Goal: Task Accomplishment & Management: Manage account settings

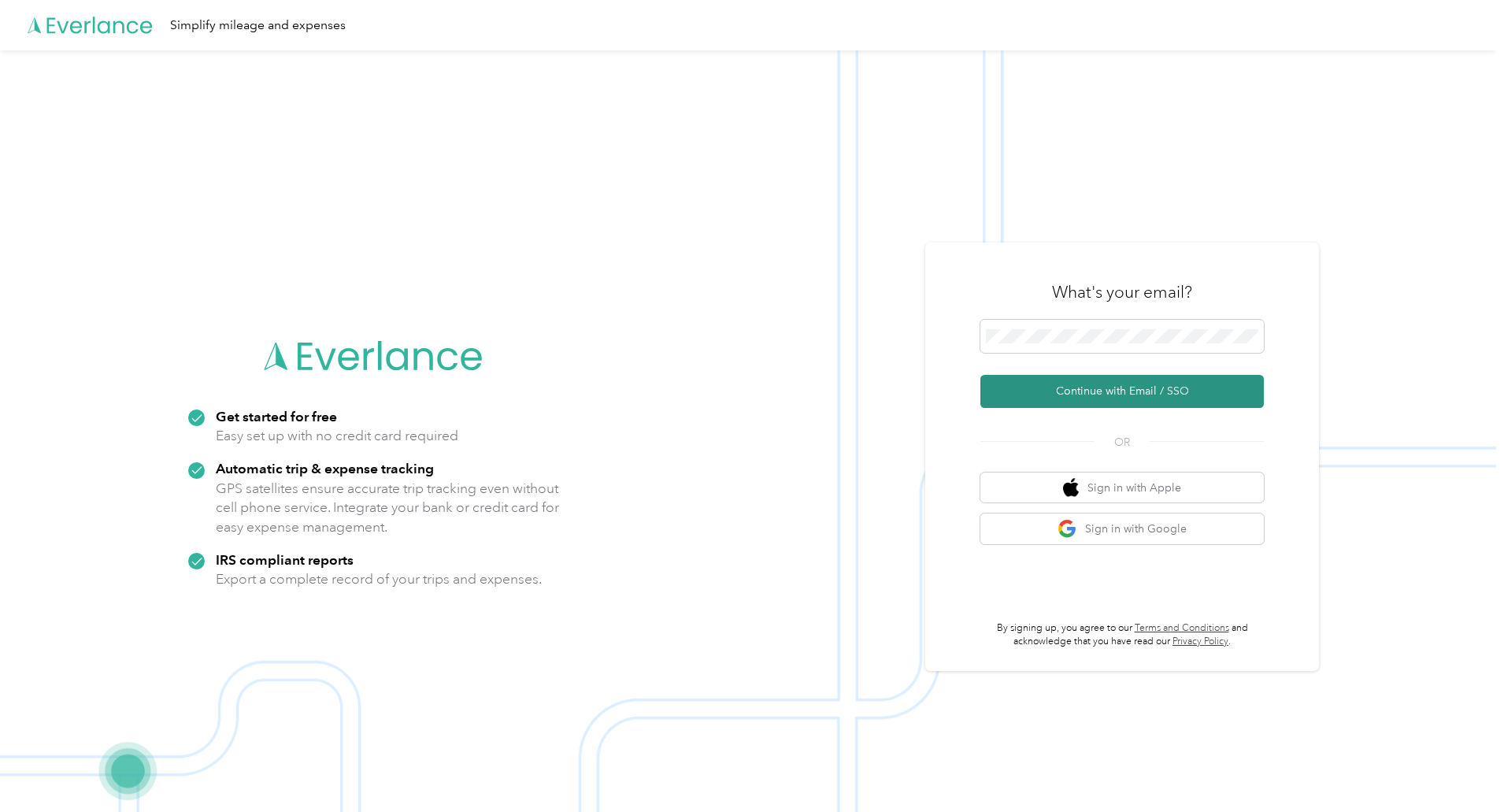
click at [1124, 385] on button "Continue with Email / SSO" at bounding box center [1122, 391] width 283 height 33
click at [1115, 395] on button "Continue with Email / SSO" at bounding box center [1122, 391] width 283 height 33
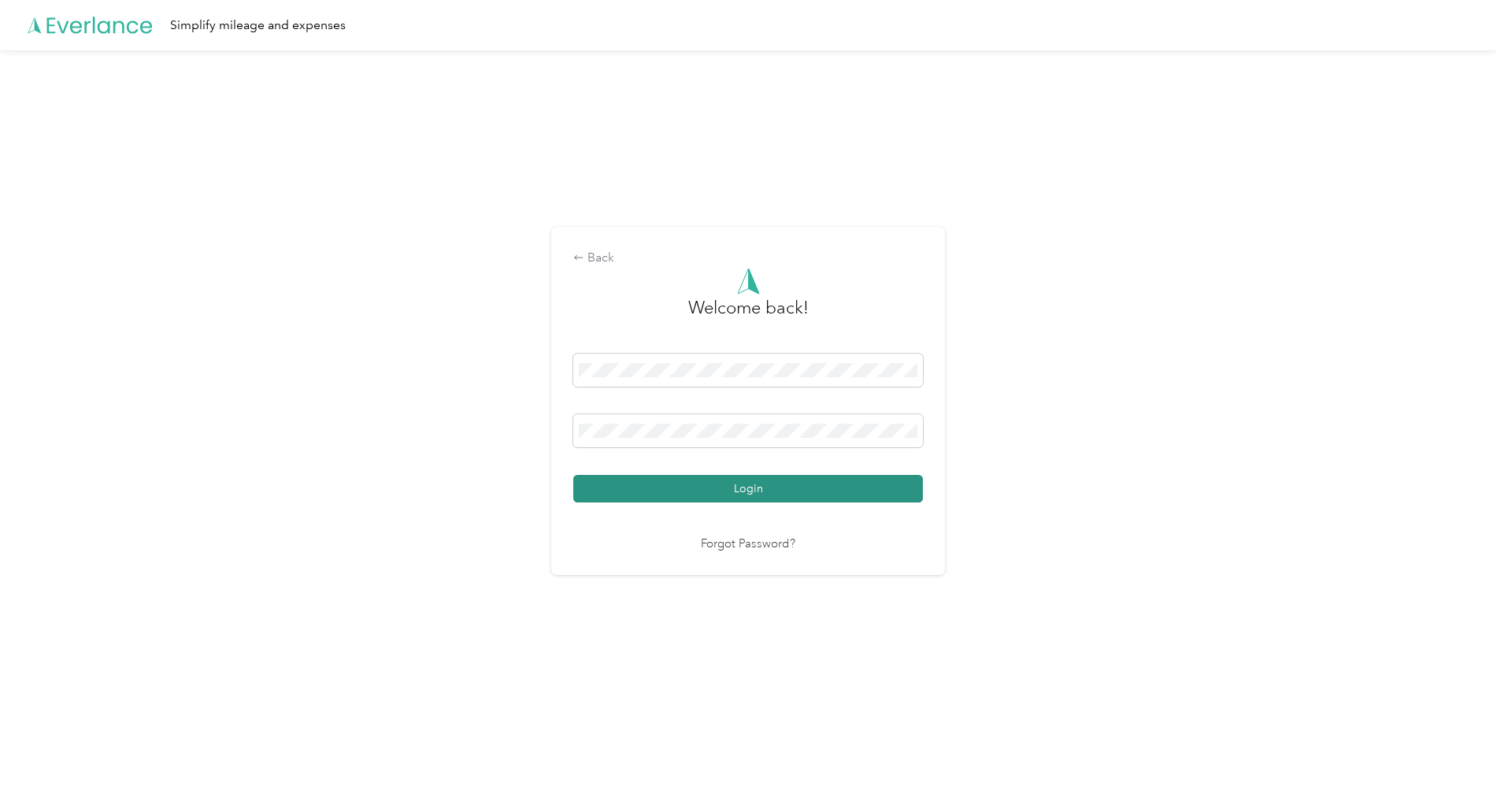
click at [760, 495] on button "Login" at bounding box center [748, 488] width 349 height 27
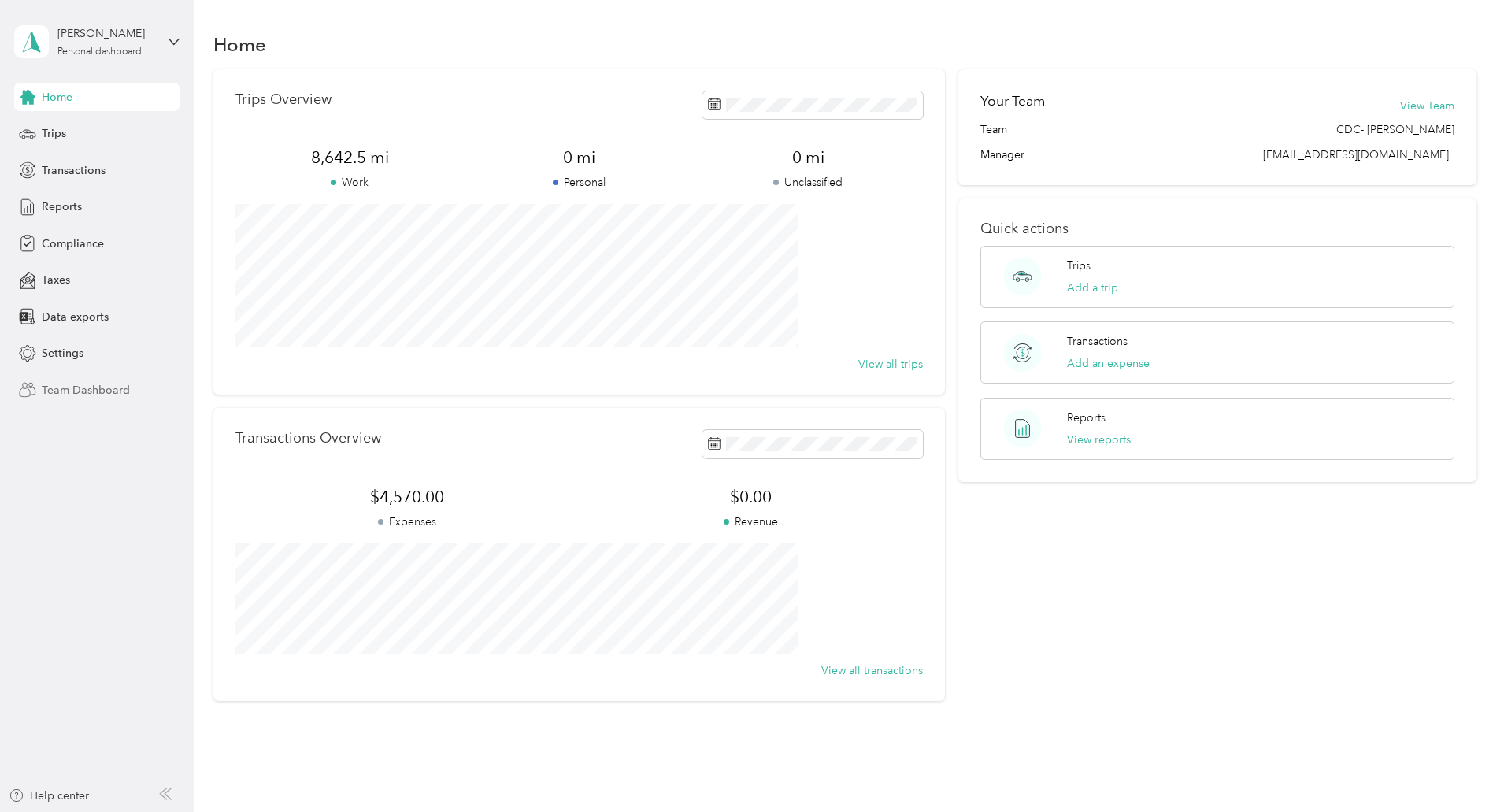
click at [87, 385] on span "Team Dashboard" at bounding box center [85, 390] width 88 height 17
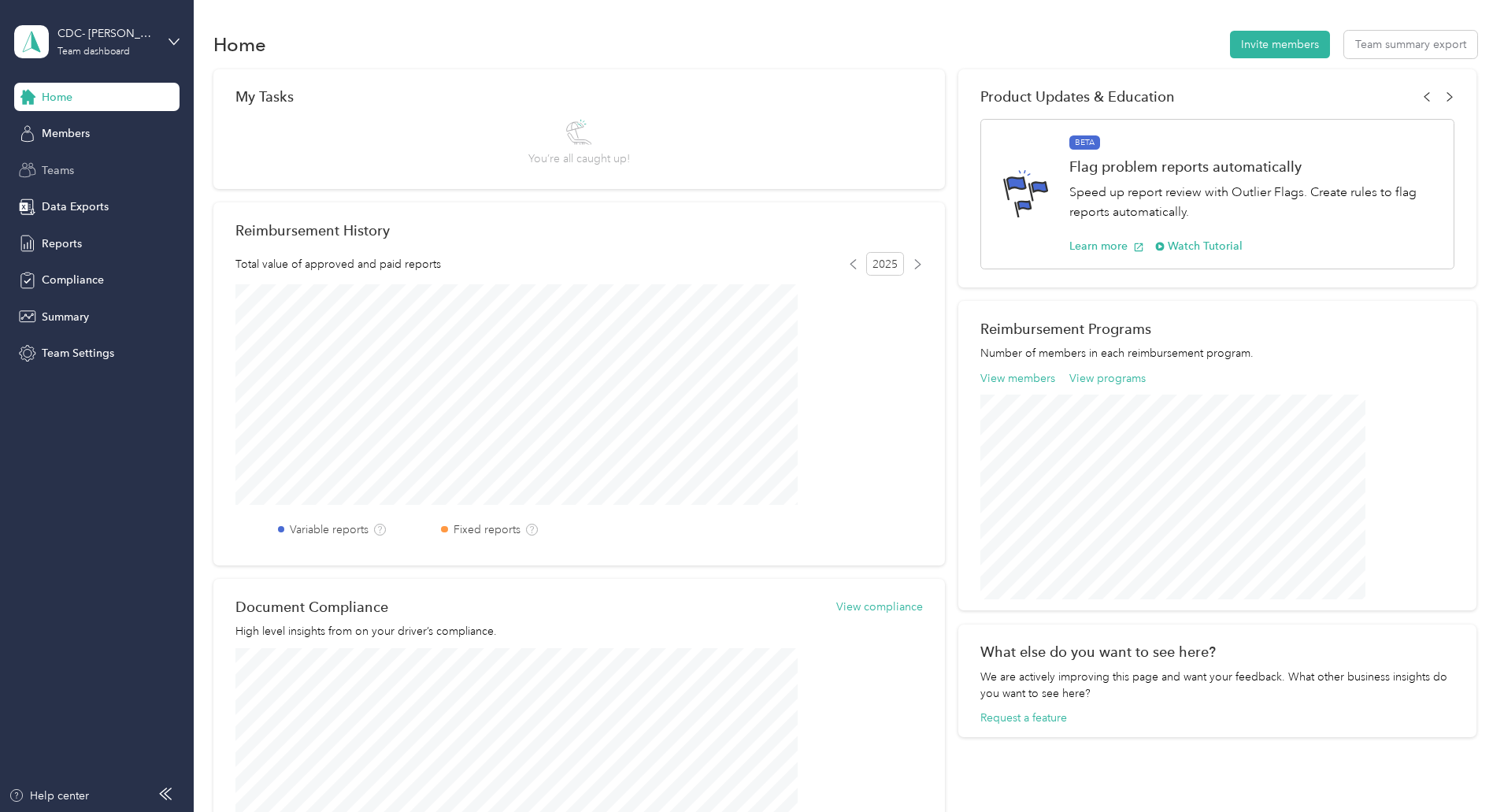
click at [64, 168] on span "Teams" at bounding box center [57, 170] width 33 height 17
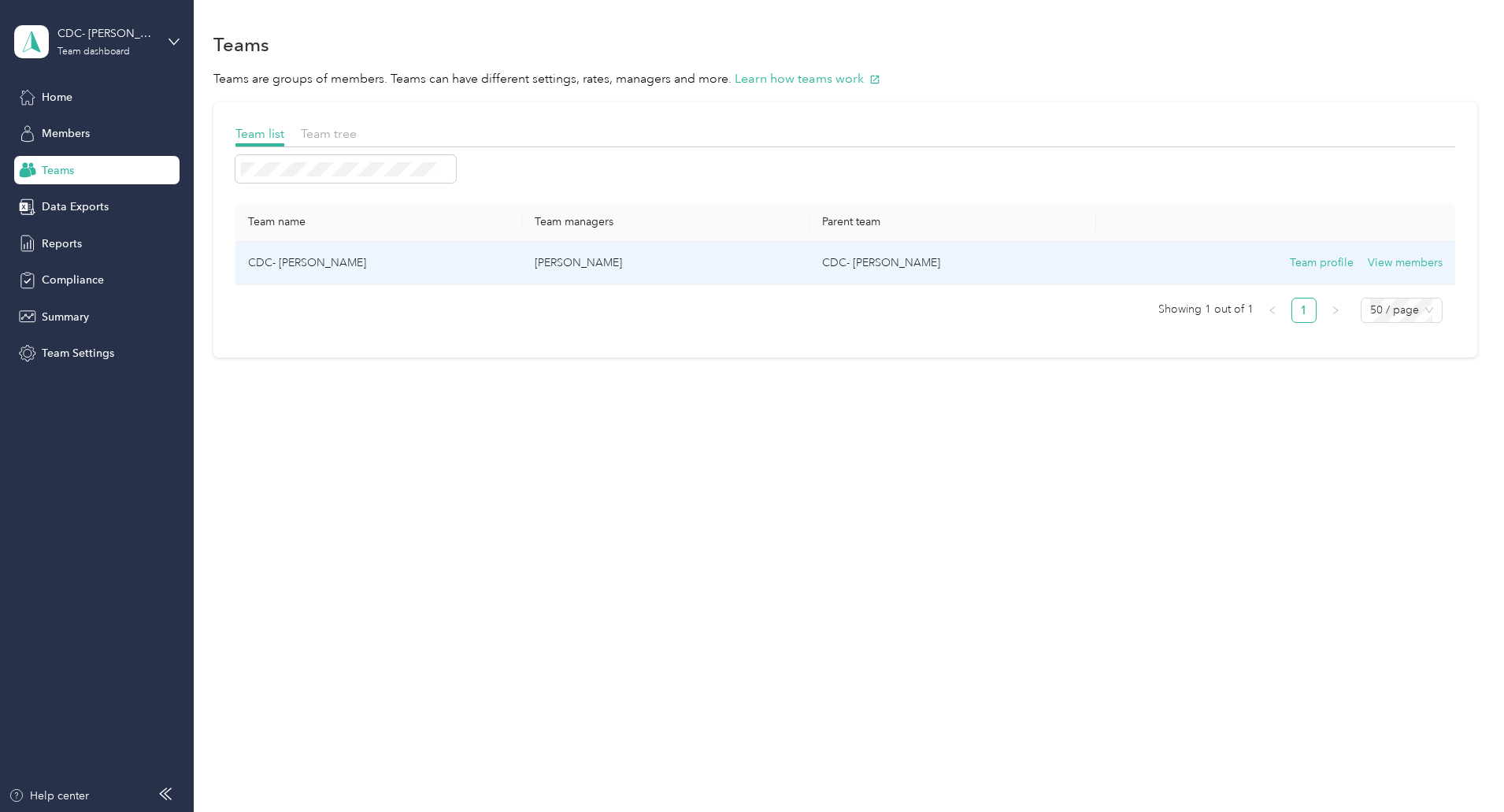
click at [416, 267] on td "CDC- [PERSON_NAME]" at bounding box center [379, 263] width 287 height 43
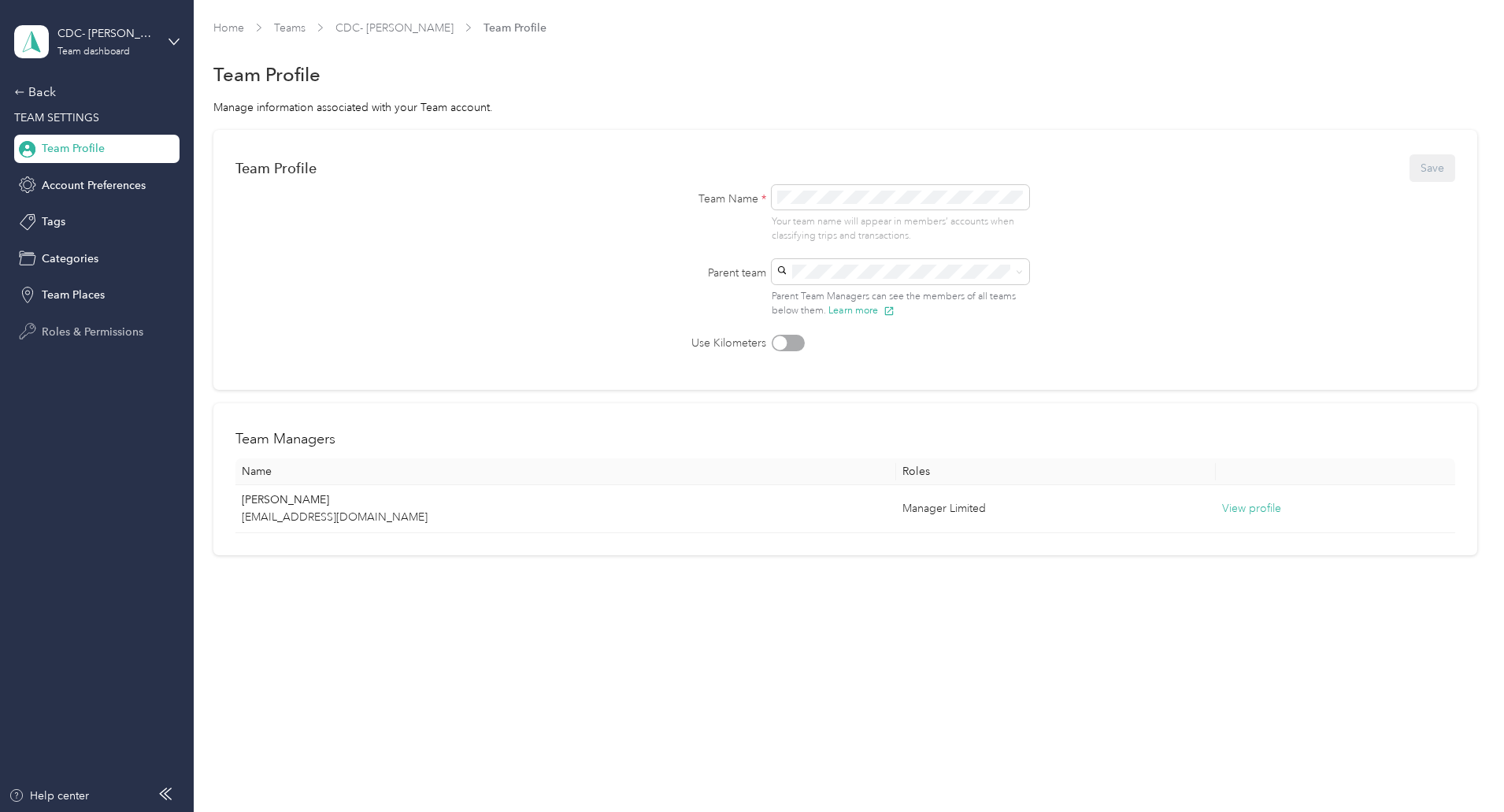
click at [116, 330] on span "Roles & Permissions" at bounding box center [92, 332] width 101 height 17
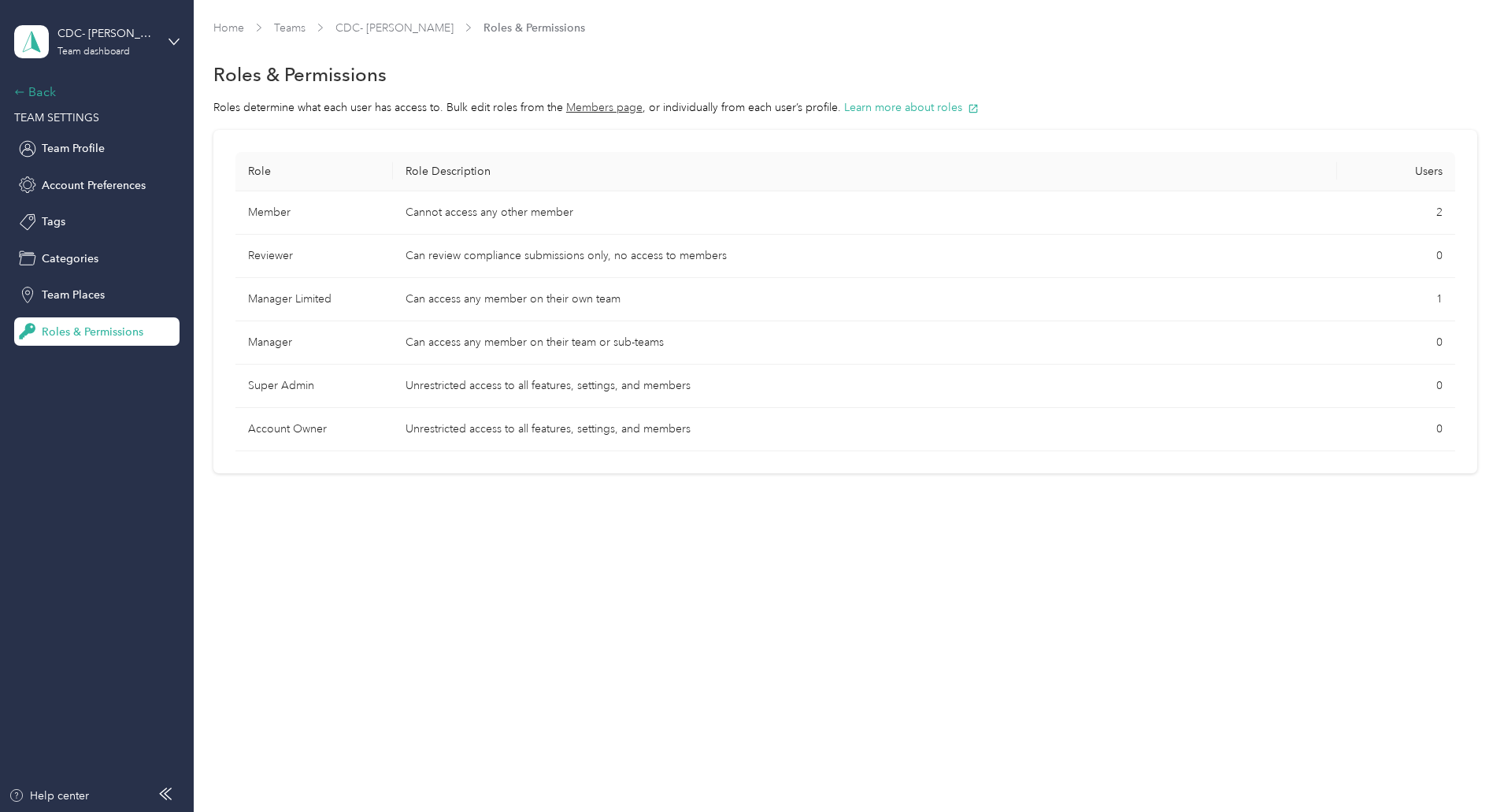
click at [30, 88] on div "Back" at bounding box center [92, 91] width 158 height 18
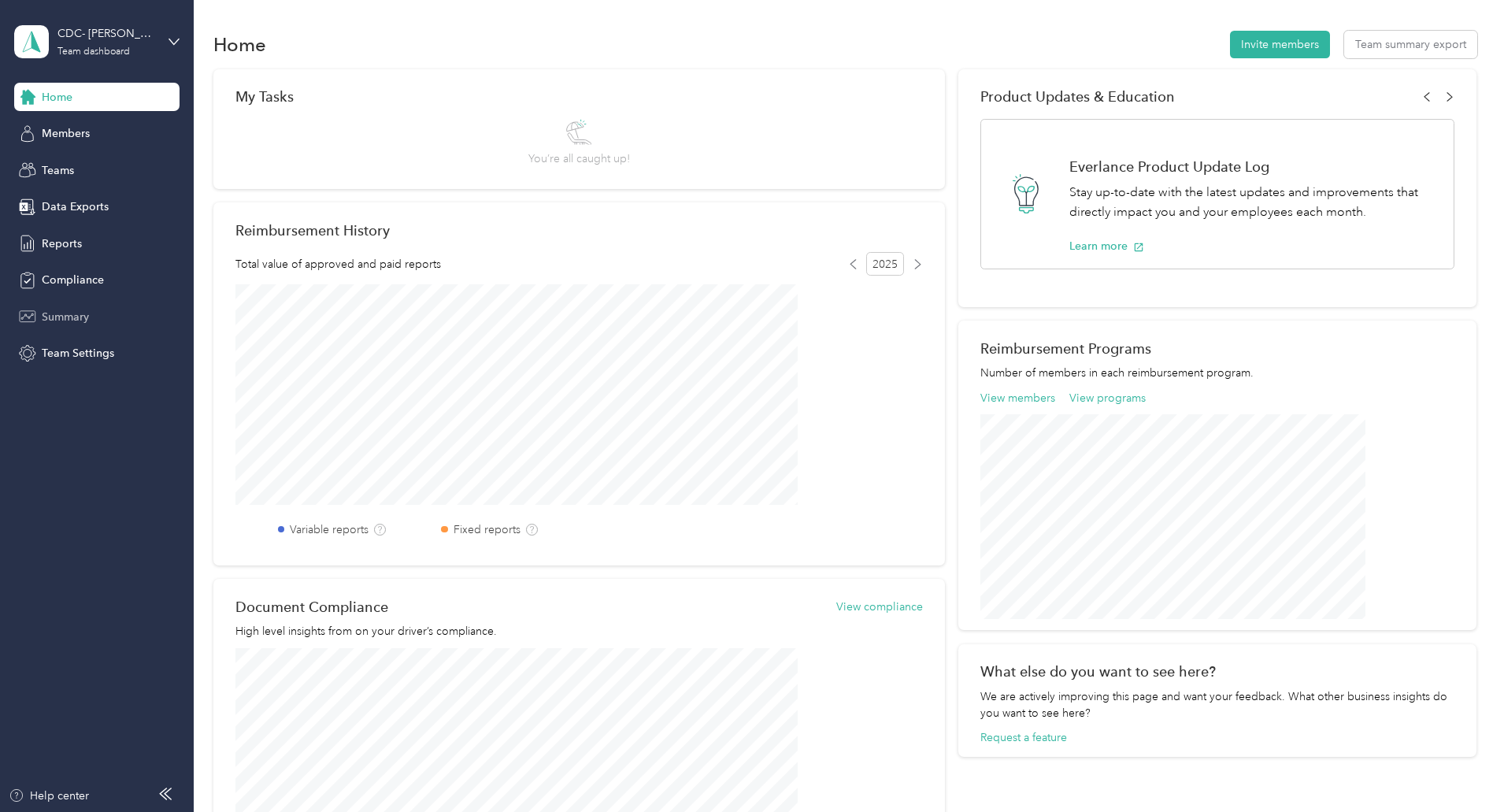
click at [59, 314] on span "Summary" at bounding box center [65, 317] width 48 height 17
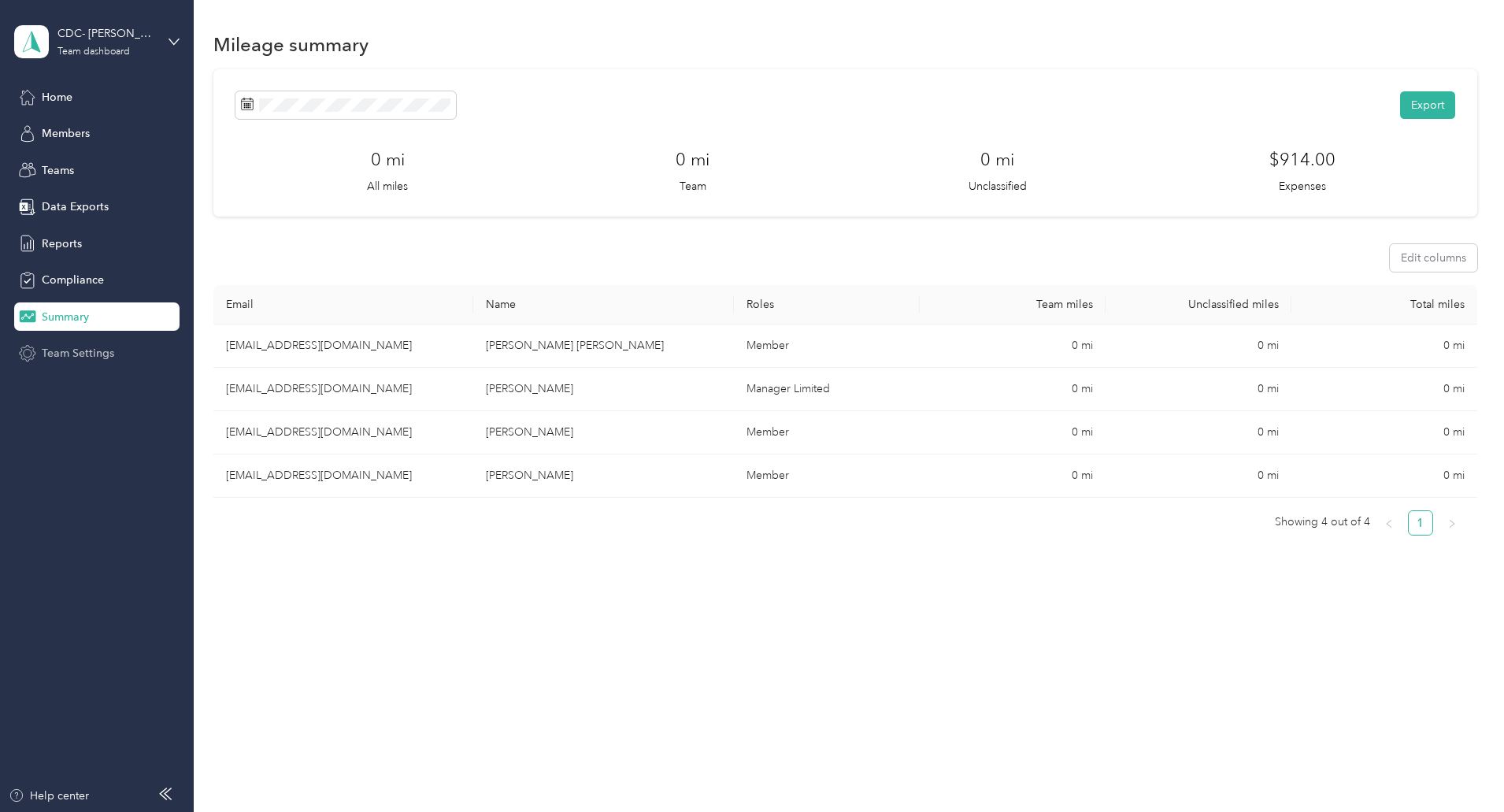
click at [71, 353] on span "Team Settings" at bounding box center [77, 353] width 72 height 17
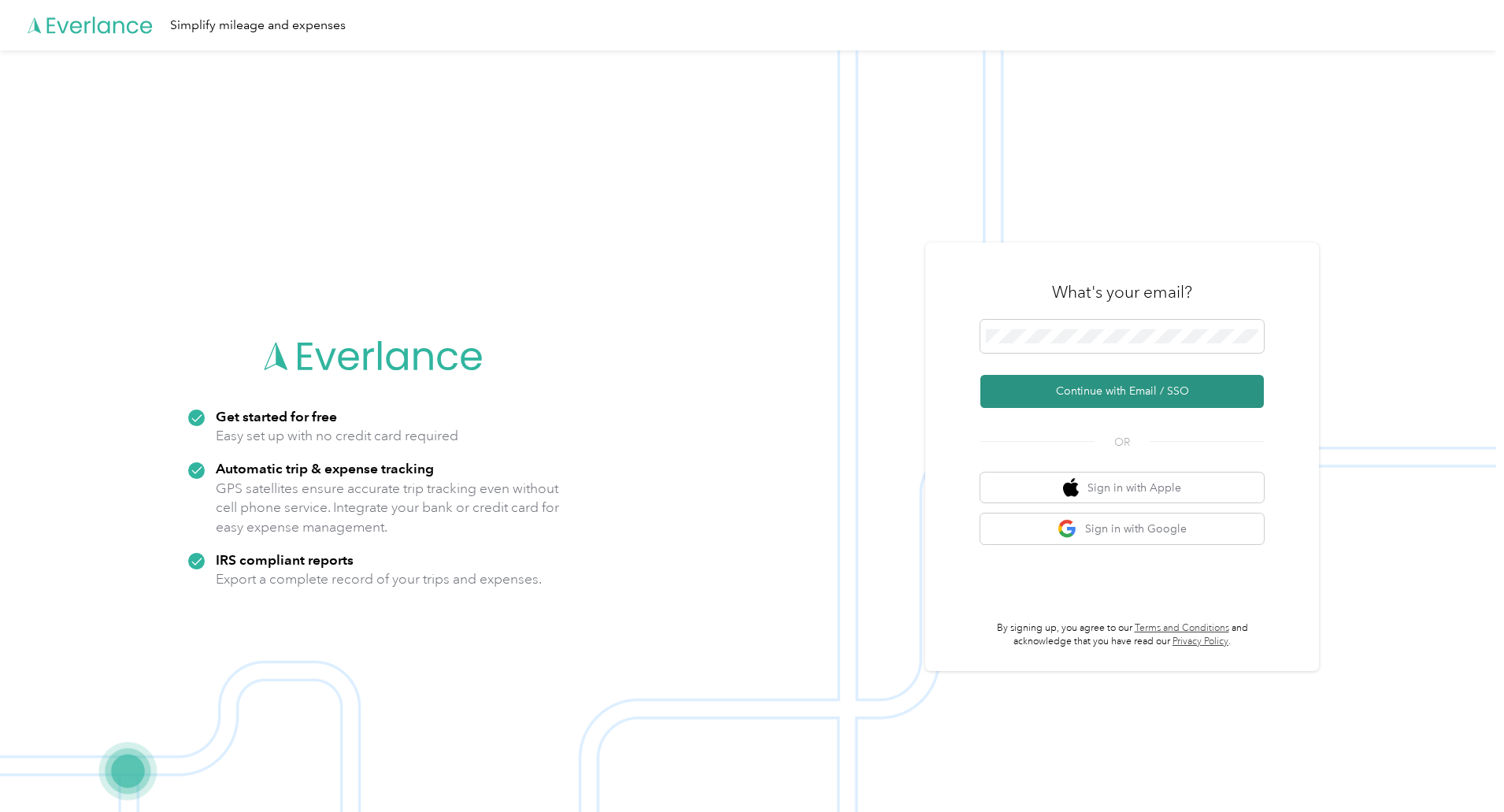
click at [1107, 386] on button "Continue with Email / SSO" at bounding box center [1122, 391] width 283 height 33
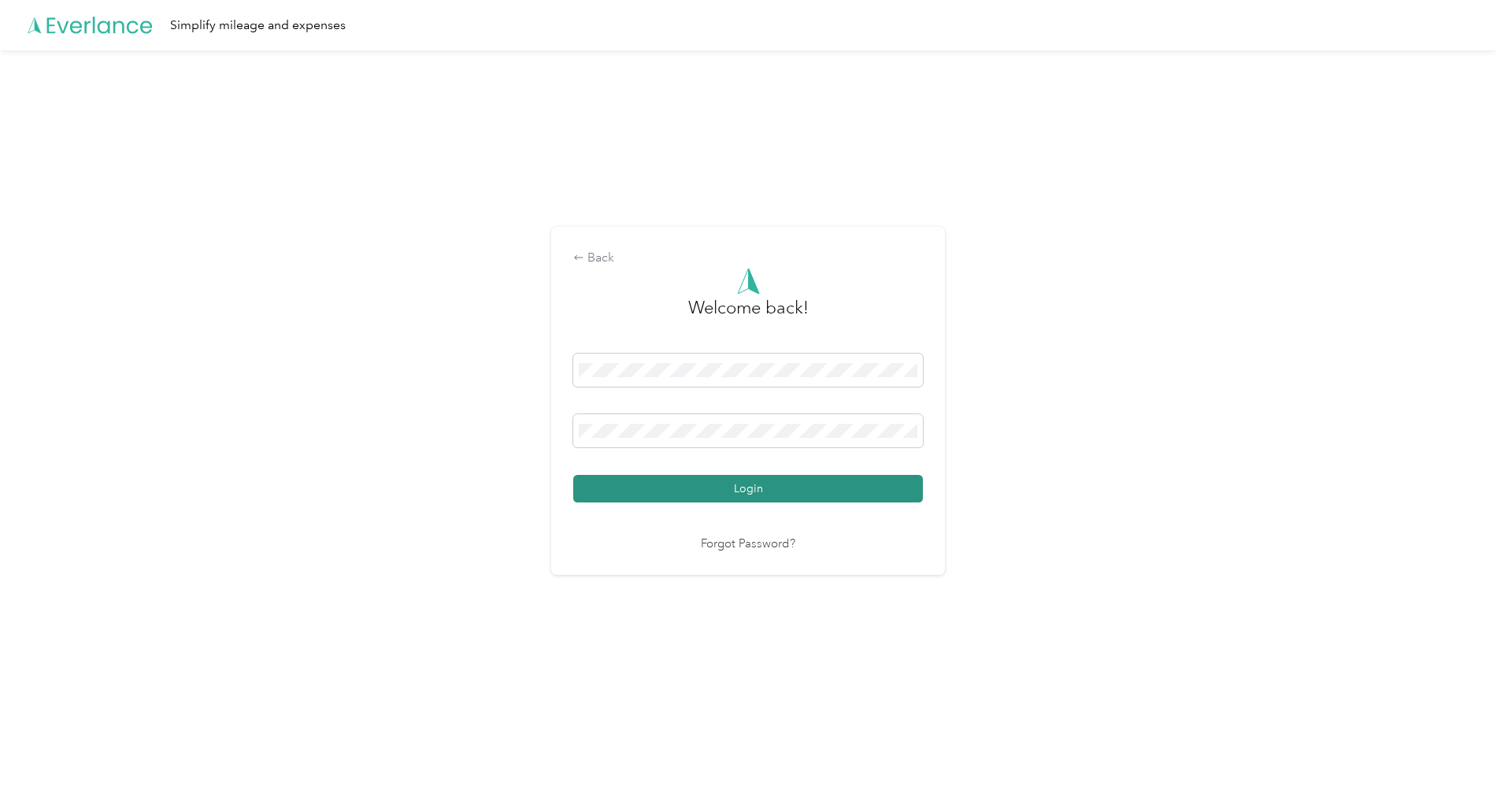
click at [752, 490] on button "Login" at bounding box center [748, 488] width 349 height 27
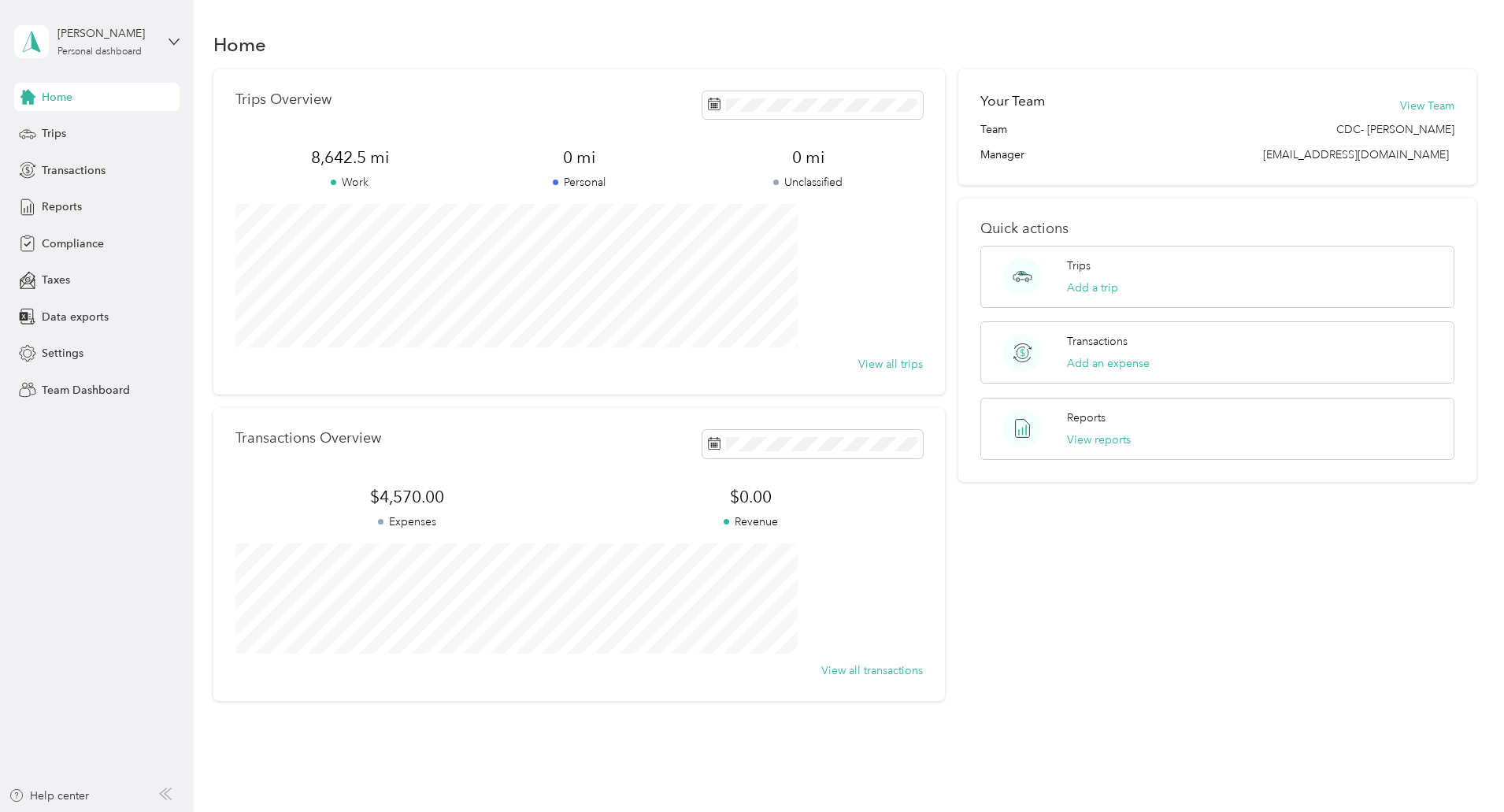
click at [1016, 106] on h2 "Your Team" at bounding box center [1012, 101] width 64 height 19
click at [1400, 106] on button "View Team" at bounding box center [1427, 106] width 55 height 17
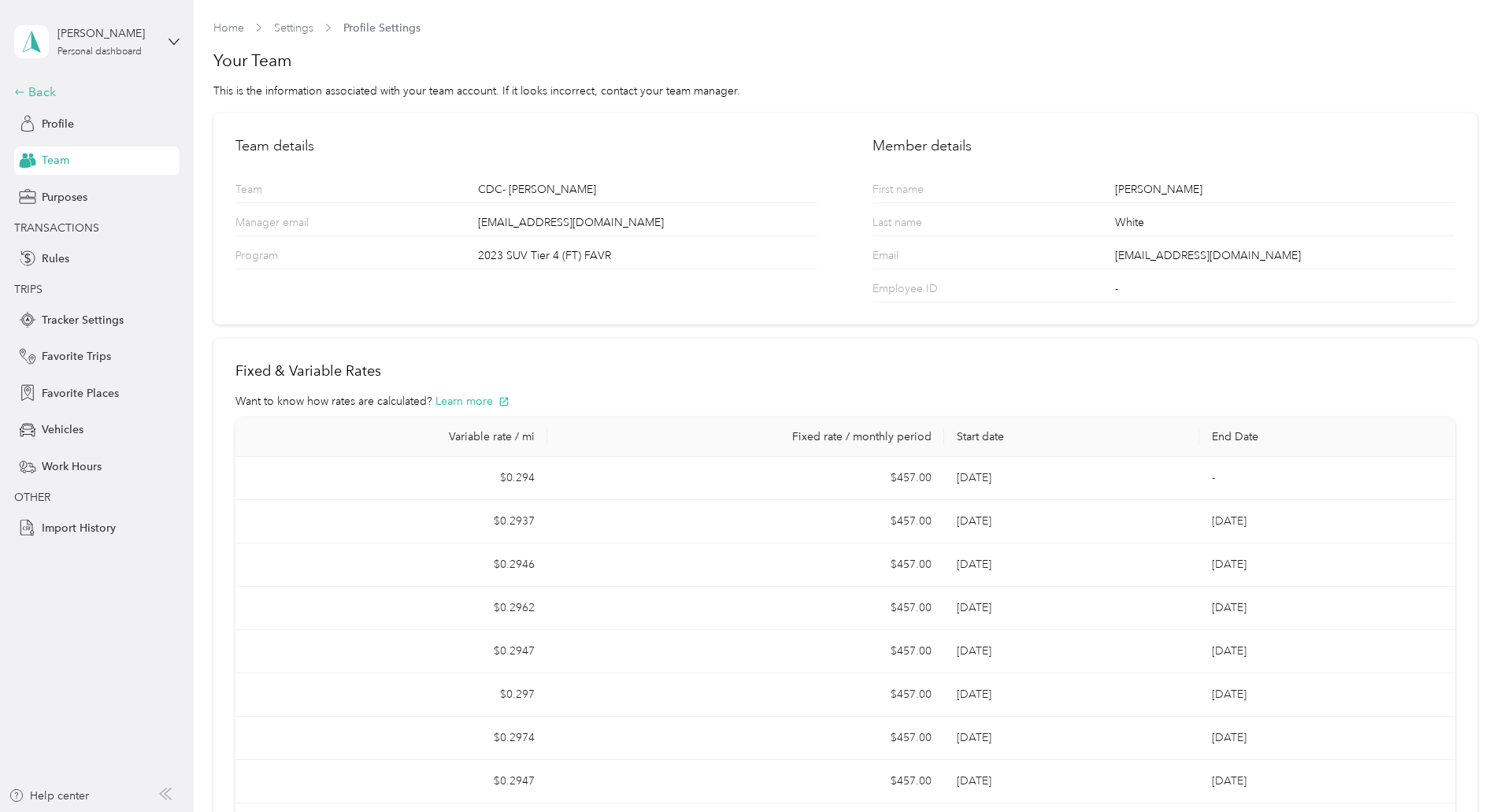
click at [41, 93] on div "Back" at bounding box center [92, 91] width 158 height 18
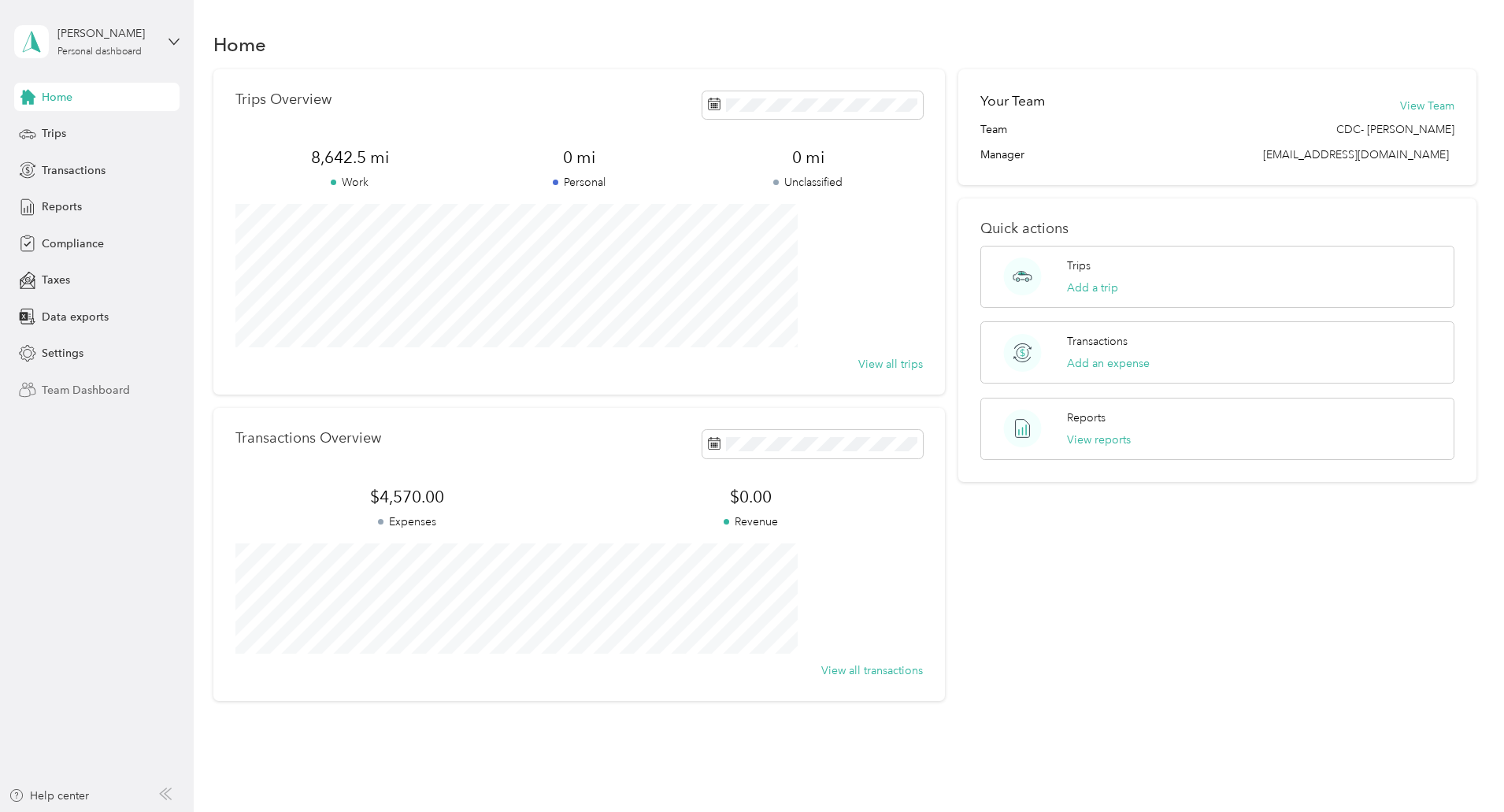
click at [90, 391] on span "Team Dashboard" at bounding box center [85, 390] width 88 height 17
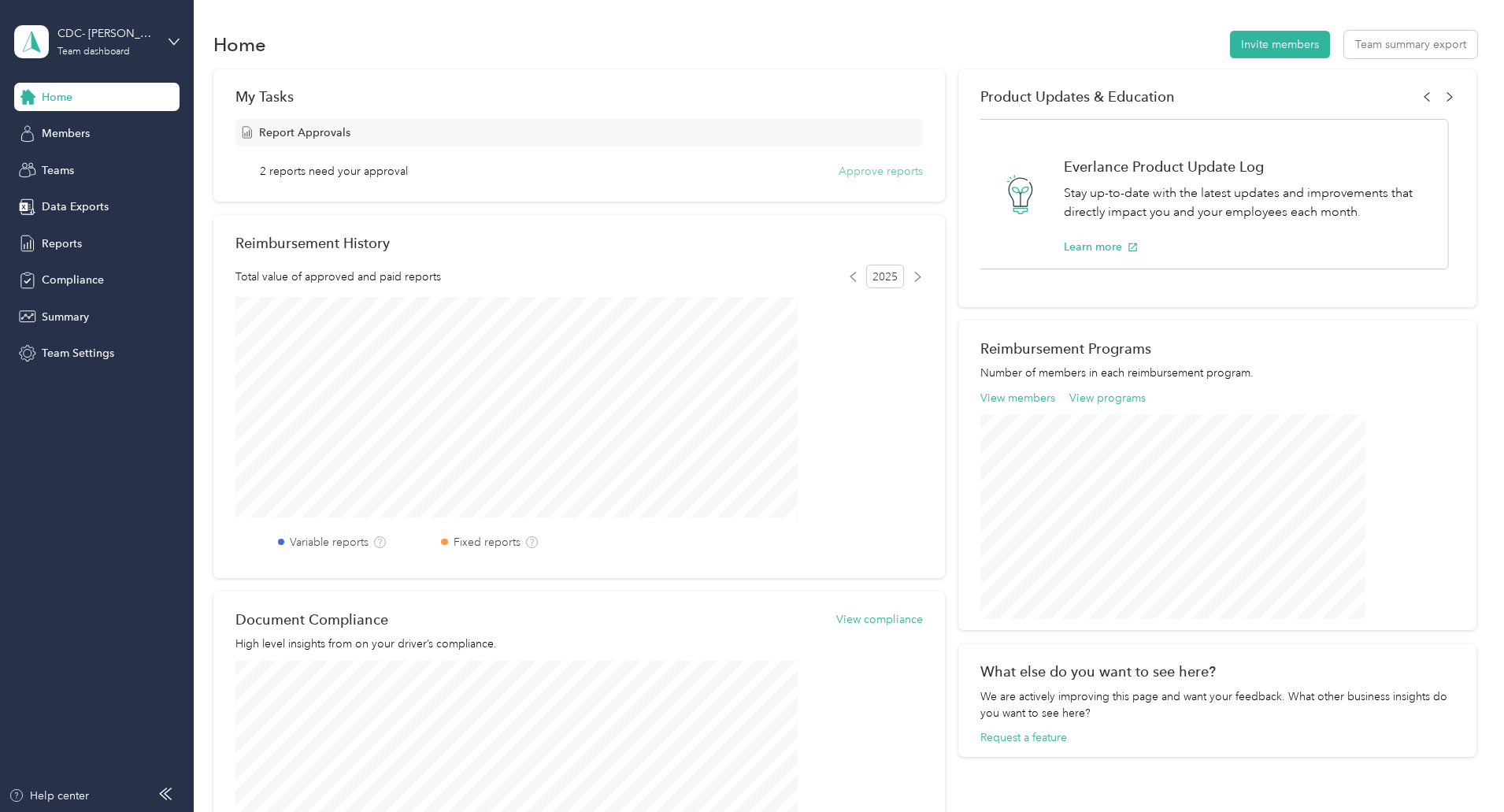
click at [839, 172] on button "Approve reports" at bounding box center [881, 171] width 84 height 17
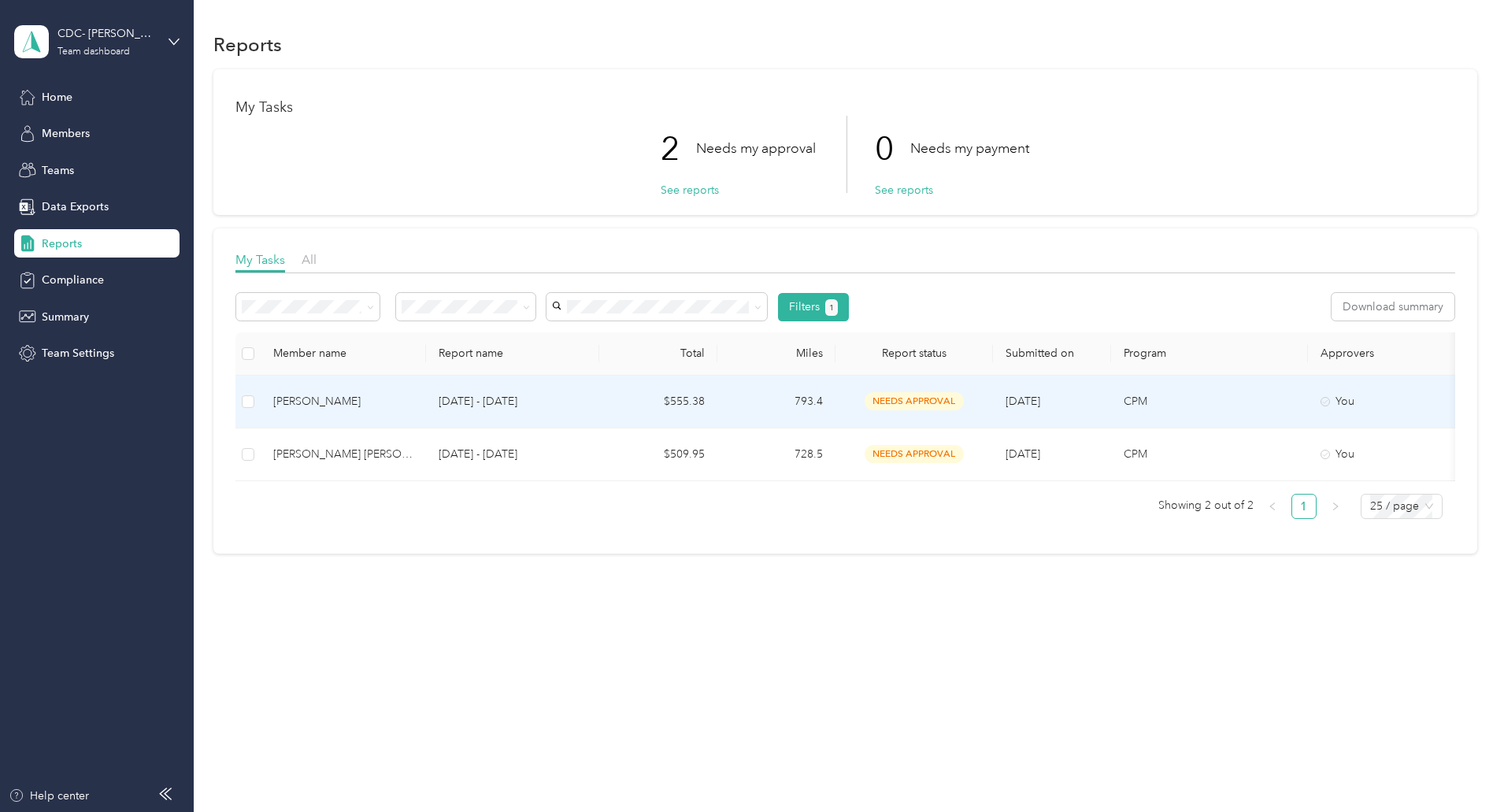
click at [587, 394] on p "Aug 1 - 31, 2025" at bounding box center [513, 402] width 148 height 18
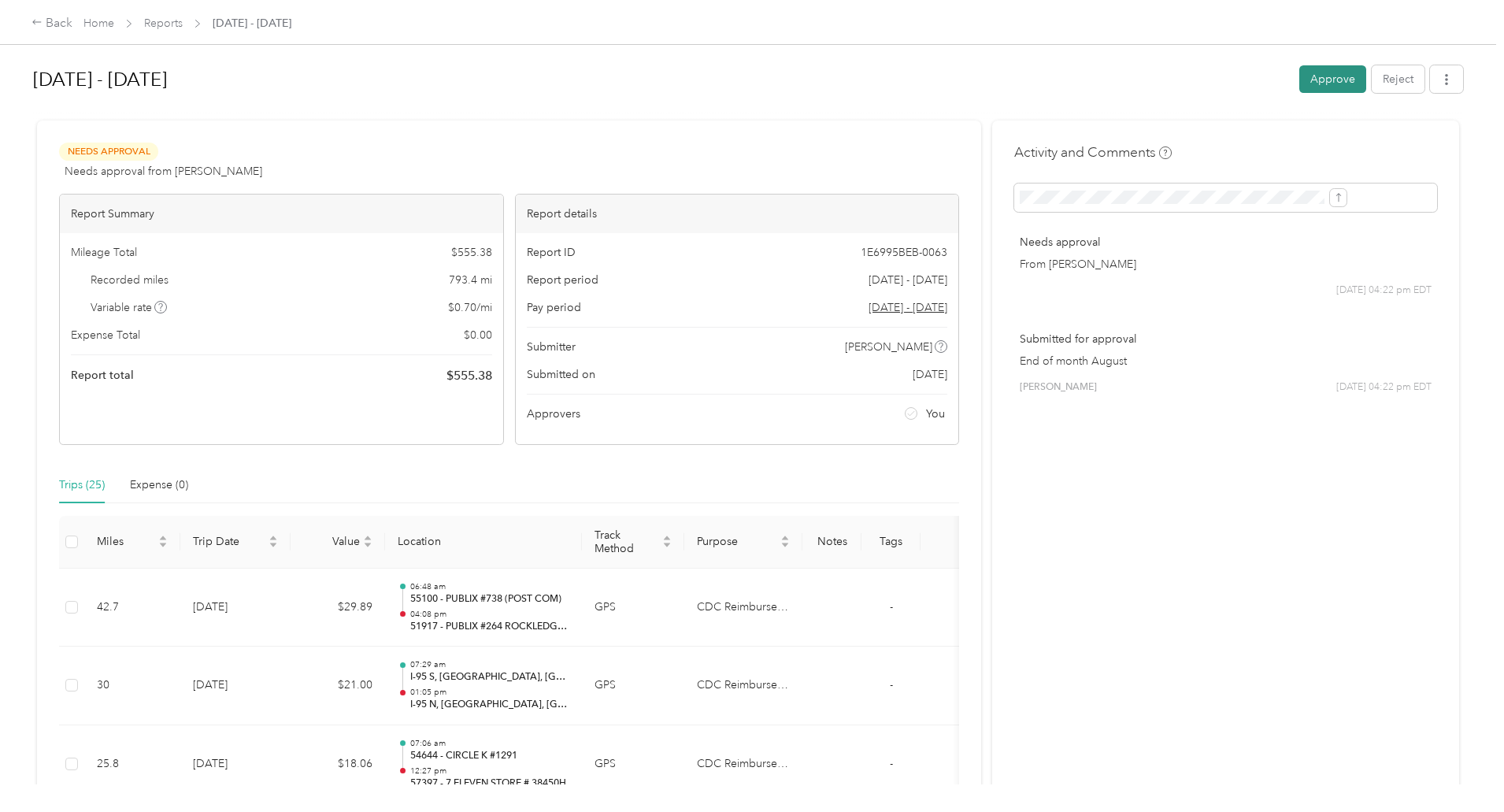
click at [1300, 82] on button "Approve" at bounding box center [1333, 78] width 67 height 27
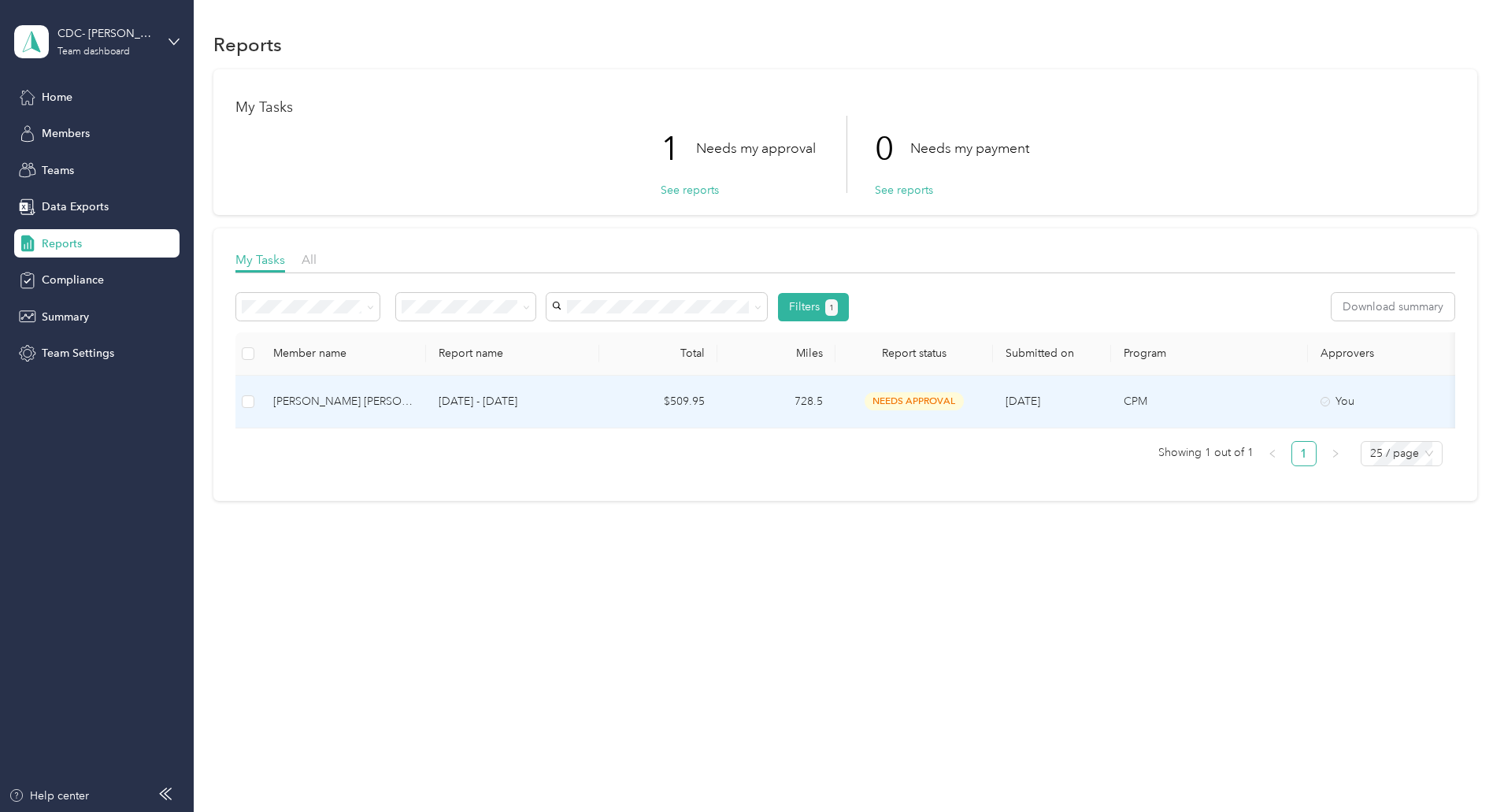
click at [552, 406] on p "Aug 1 - 31, 2025" at bounding box center [513, 402] width 148 height 18
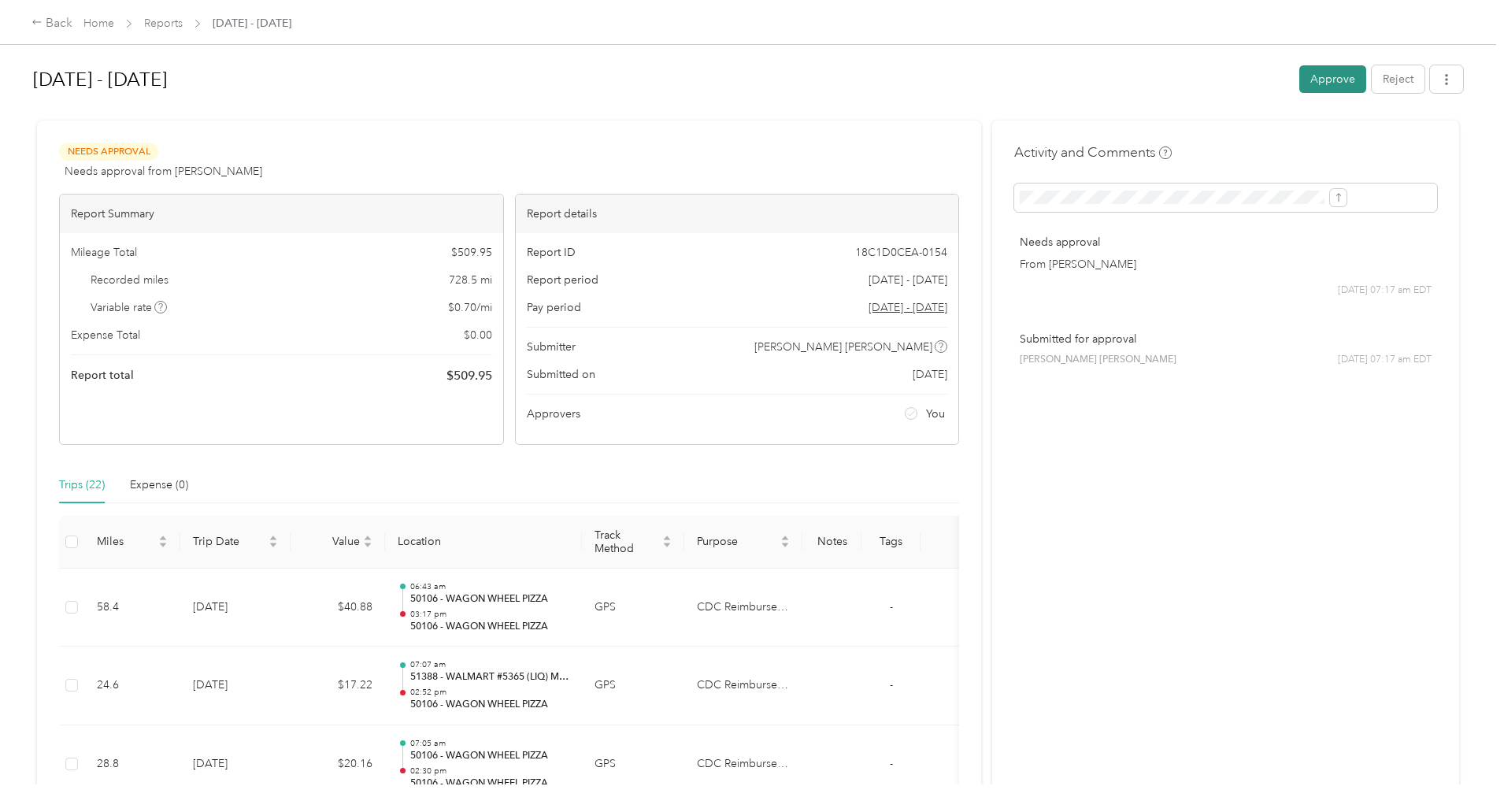
click at [1300, 78] on button "Approve" at bounding box center [1333, 78] width 67 height 27
